Goal: Task Accomplishment & Management: Manage account settings

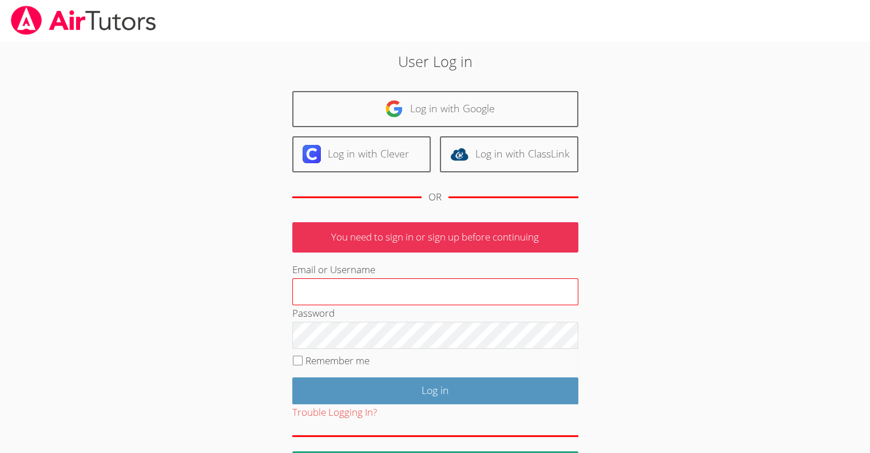
click at [317, 283] on input "Email or Username" at bounding box center [435, 291] width 286 height 27
type input "[EMAIL_ADDRESS][DOMAIN_NAME]"
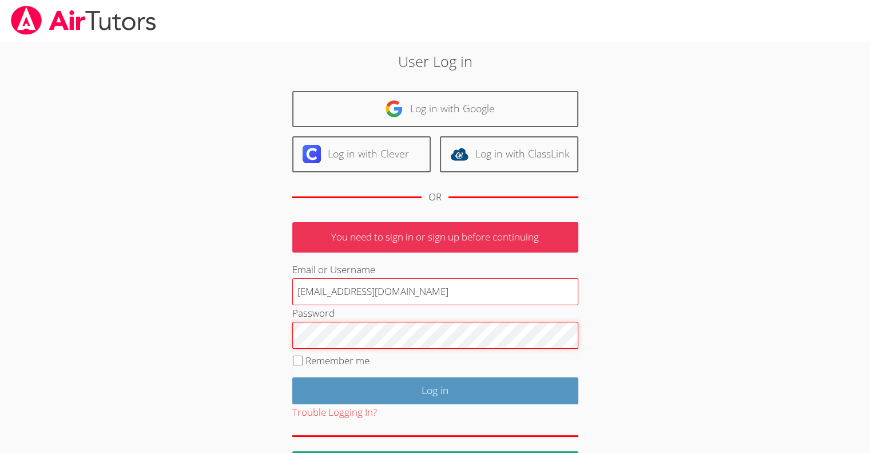
click at [292, 377] on input "Log in" at bounding box center [435, 390] width 286 height 27
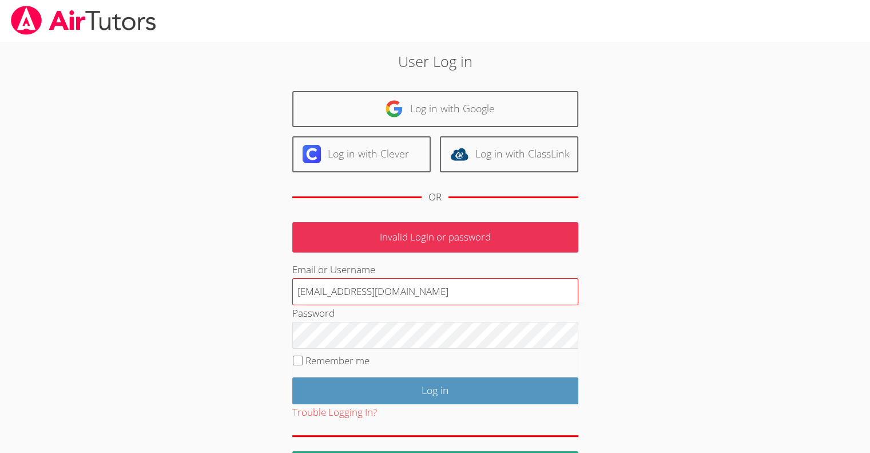
click at [350, 289] on input "[EMAIL_ADDRESS][DOMAIN_NAME]" at bounding box center [435, 291] width 286 height 27
type input "[EMAIL_ADDRESS][DOMAIN_NAME]"
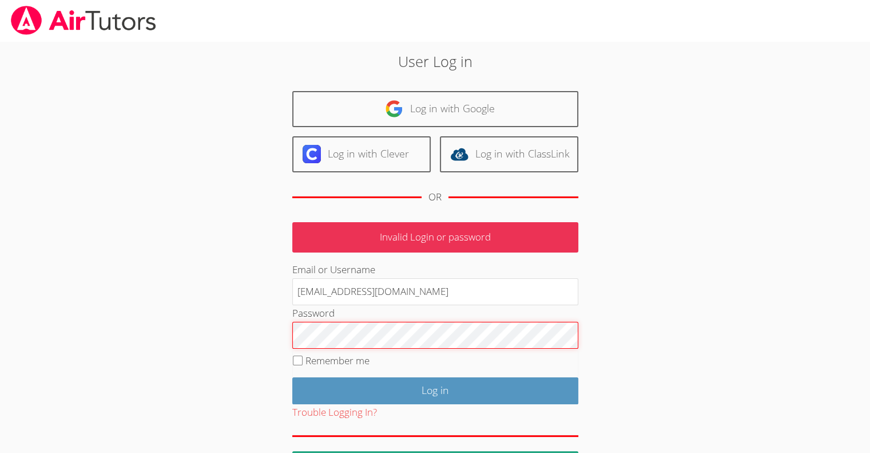
click at [292, 377] on input "Log in" at bounding box center [435, 390] width 286 height 27
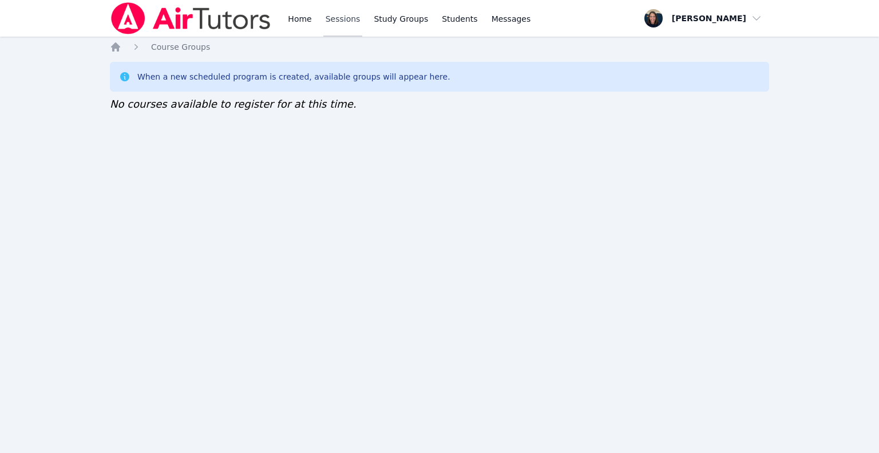
click at [348, 13] on link "Sessions" at bounding box center [342, 18] width 39 height 37
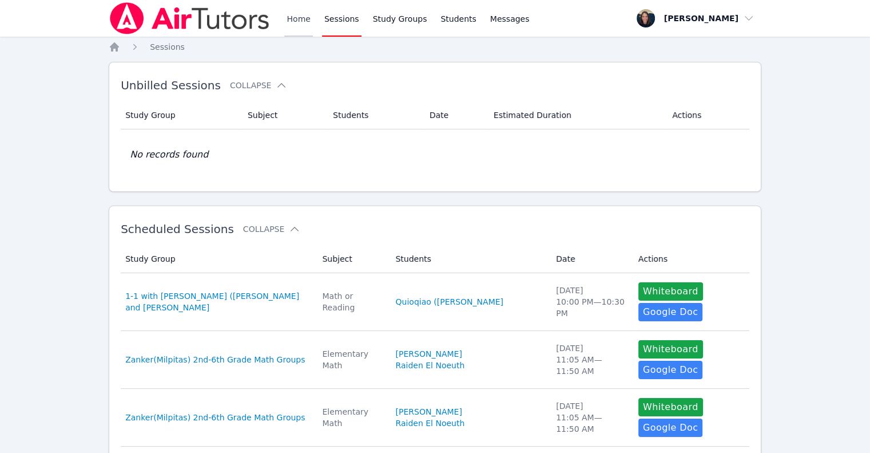
click at [294, 20] on link "Home" at bounding box center [298, 18] width 28 height 37
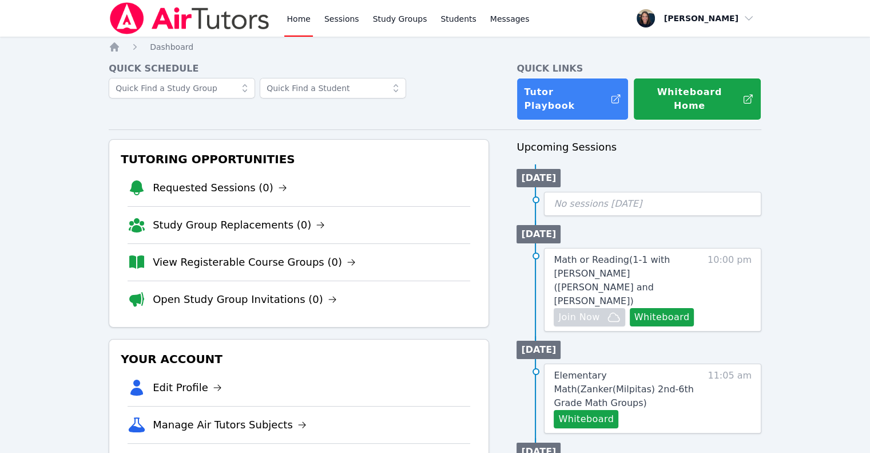
click at [294, 20] on link "Home" at bounding box center [298, 18] width 28 height 37
click at [186, 180] on link "Requested Sessions (0)" at bounding box center [220, 188] width 134 height 16
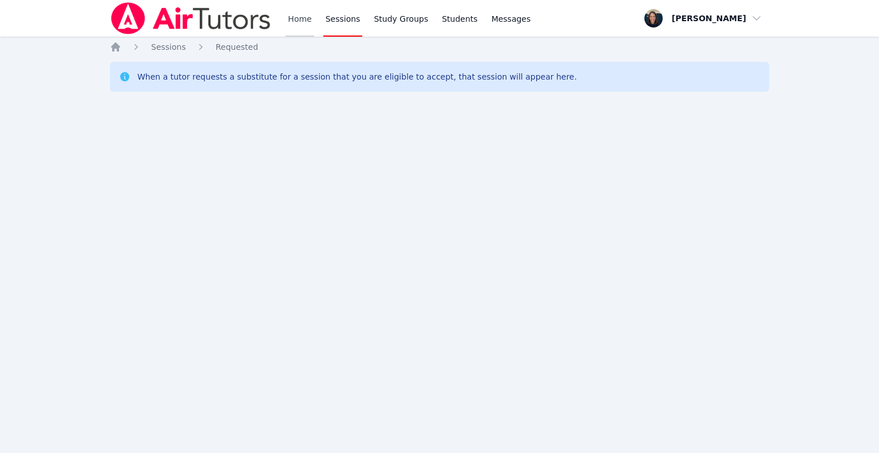
click at [303, 21] on link "Home" at bounding box center [299, 18] width 28 height 37
